Goal: Information Seeking & Learning: Find specific fact

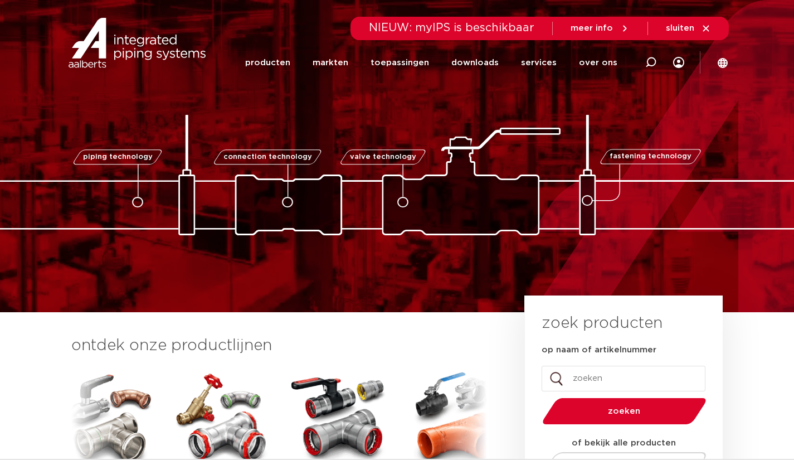
click at [622, 373] on input "op naam of artikelnummer" at bounding box center [624, 379] width 164 height 26
paste input "PWR9440178"
type input "PWR9440178"
click at [538, 397] on button "zoeken" at bounding box center [624, 411] width 173 height 28
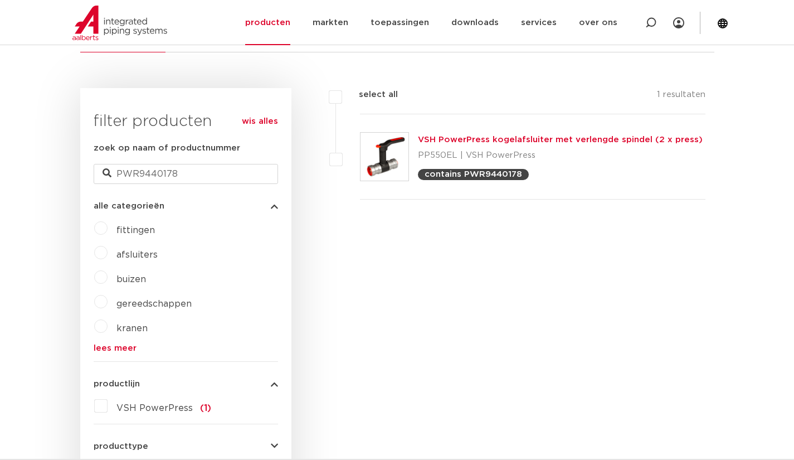
scroll to position [245, 0]
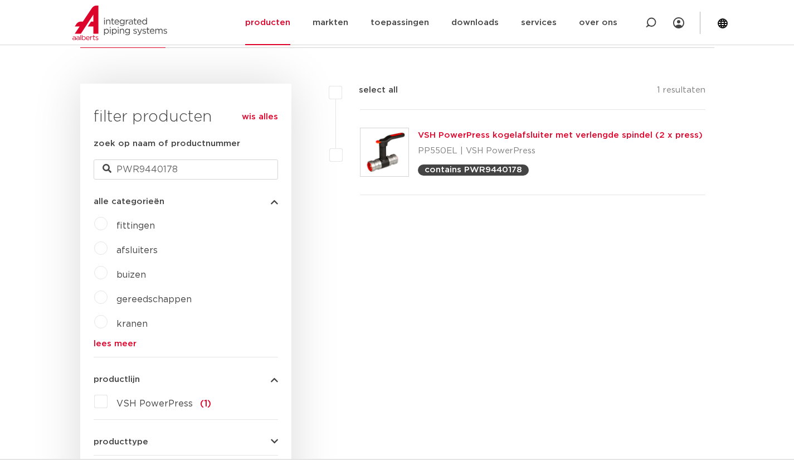
click at [455, 132] on link "VSH PowerPress kogelafsluiter met verlengde spindel (2 x press)" at bounding box center [560, 135] width 285 height 8
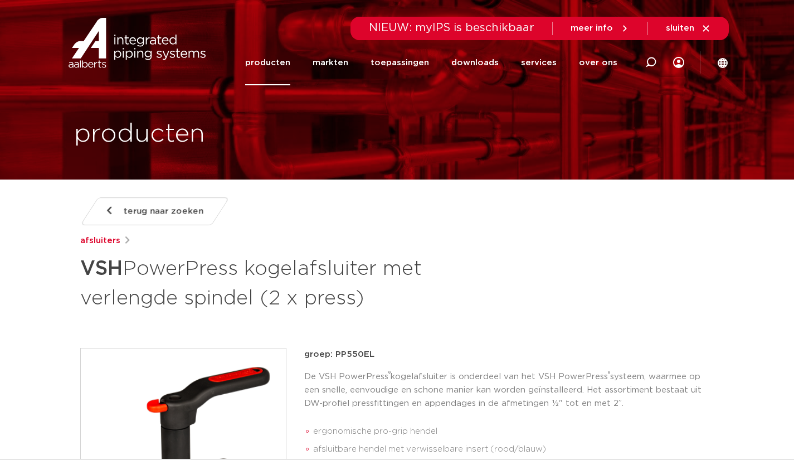
click at [419, 365] on div "groep: PP550EL De VSH PowerPress ® kogelafsluiter is onderdeel van het VSH Powe…" at bounding box center [509, 424] width 410 height 152
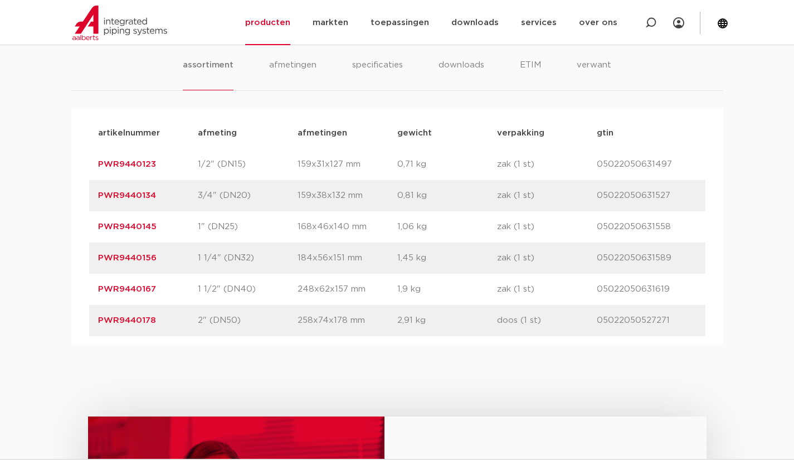
scroll to position [803, 0]
